Goal: Task Accomplishment & Management: Use online tool/utility

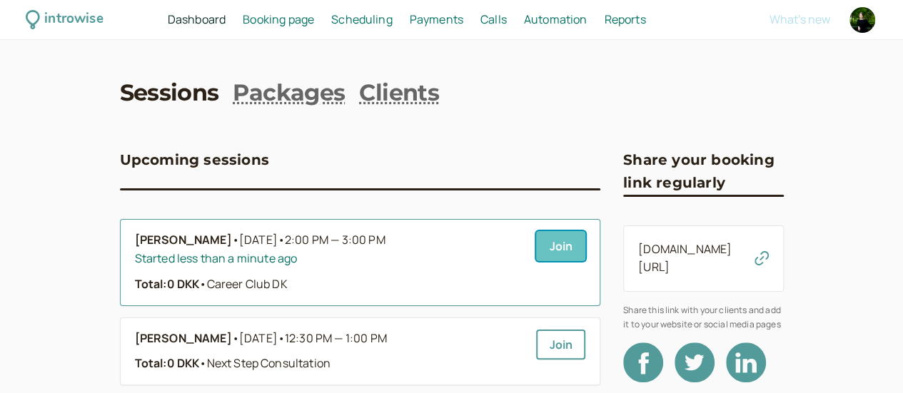
click at [536, 253] on link "Join" at bounding box center [560, 246] width 49 height 30
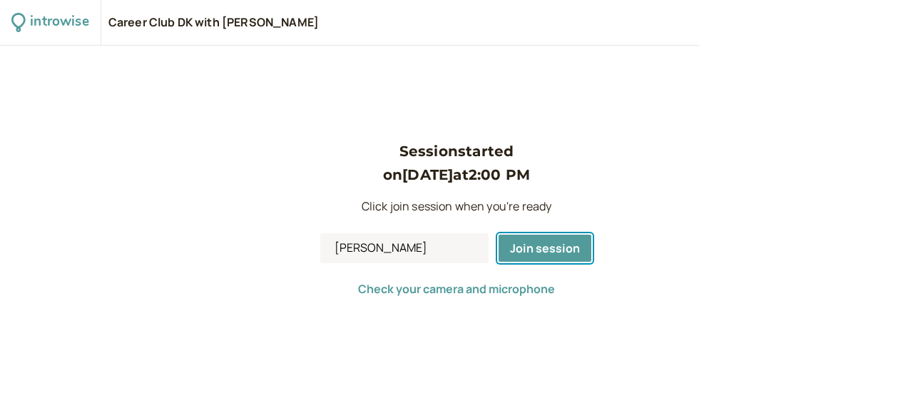
click at [519, 253] on span "Join session" at bounding box center [545, 248] width 70 height 16
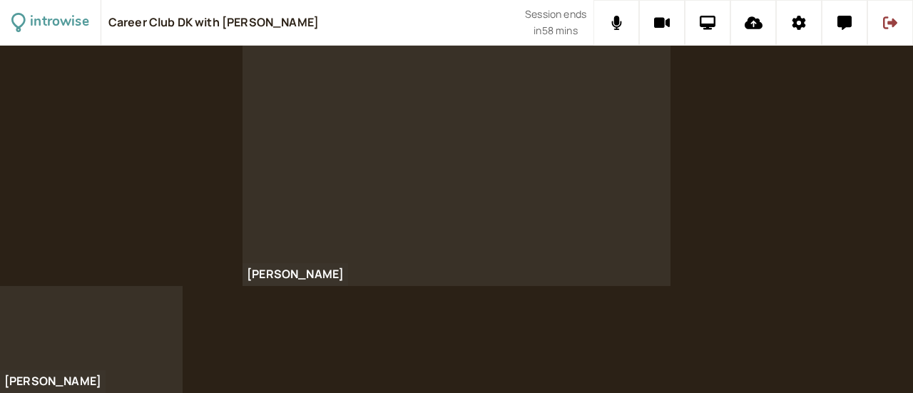
click at [84, 181] on div "[PERSON_NAME]" at bounding box center [456, 166] width 913 height 240
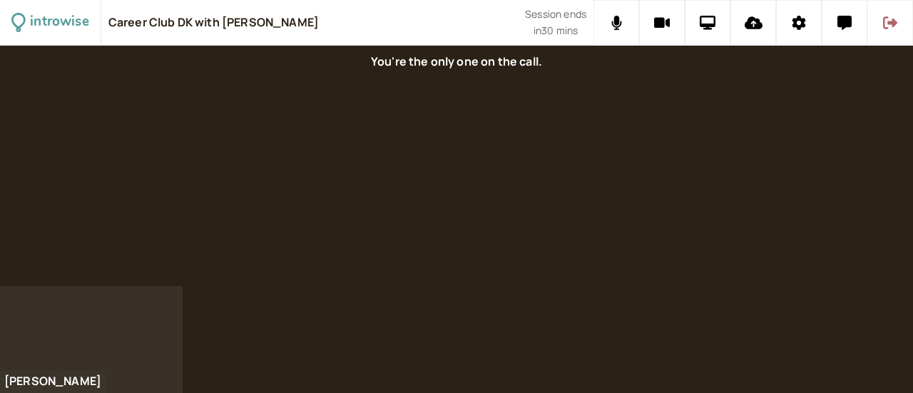
click at [893, 11] on button at bounding box center [891, 23] width 46 height 46
